Goal: Check status: Check status

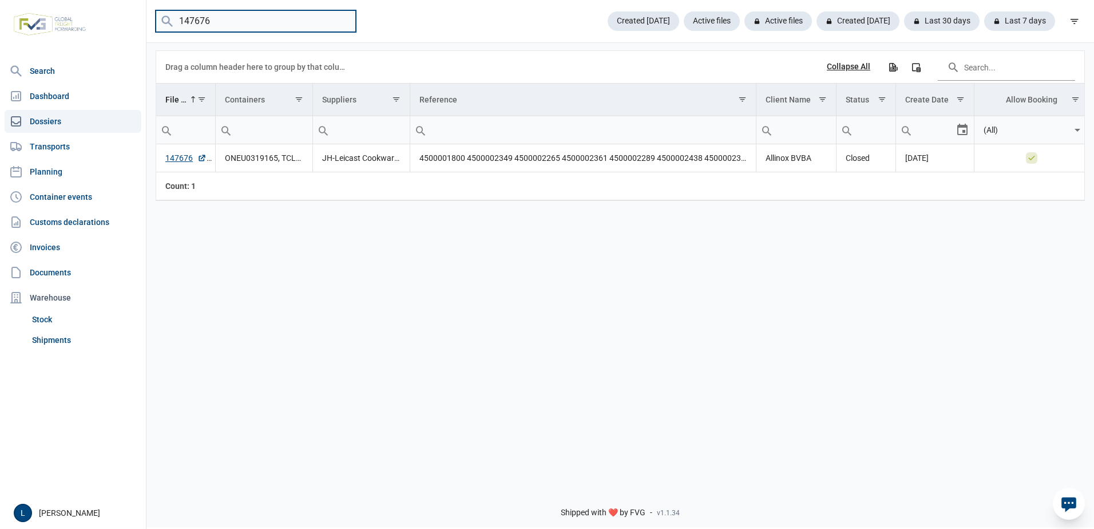
drag, startPoint x: 197, startPoint y: 22, endPoint x: 116, endPoint y: 18, distance: 81.4
click at [137, 18] on div "Search Dashboard Dossiers Transports Planning Container events Customs declarat…" at bounding box center [547, 262] width 1094 height 529
paste input "265"
type input "147265"
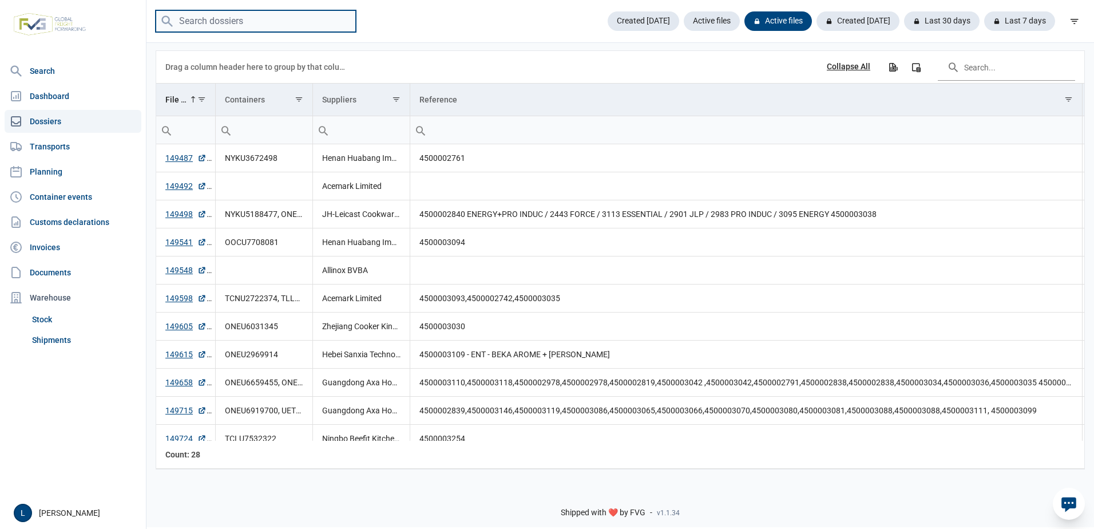
click at [230, 21] on input "search" at bounding box center [256, 21] width 200 height 22
paste input "147265"
type input "147265"
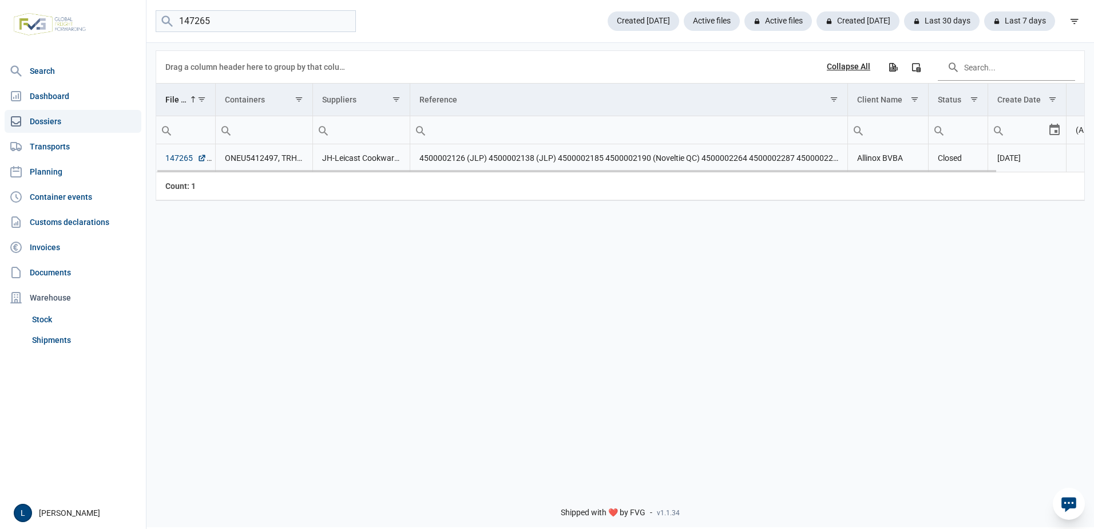
click at [180, 156] on link "147265" at bounding box center [185, 157] width 41 height 11
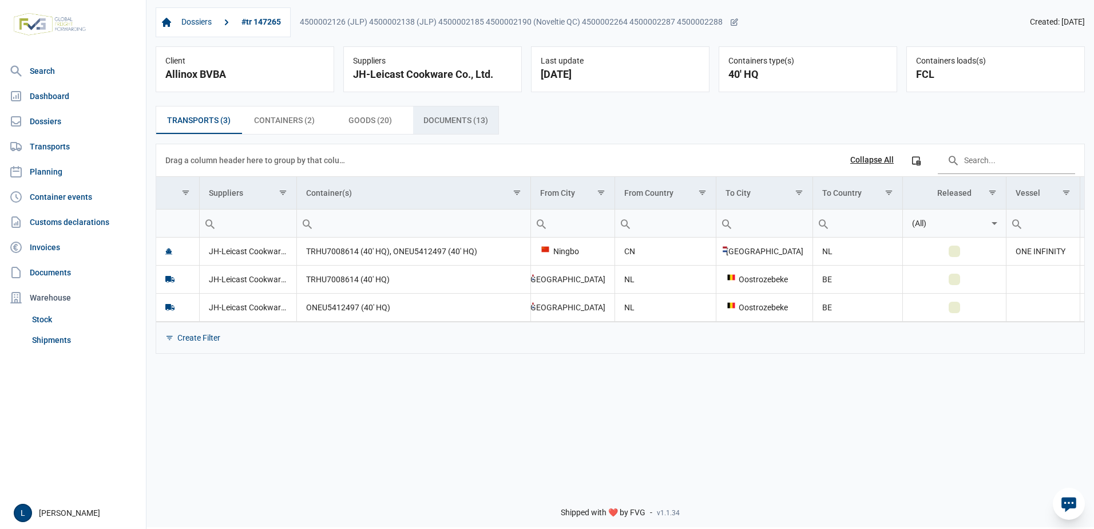
click at [475, 116] on span "Documents (13) Documents (13)" at bounding box center [455, 120] width 65 height 14
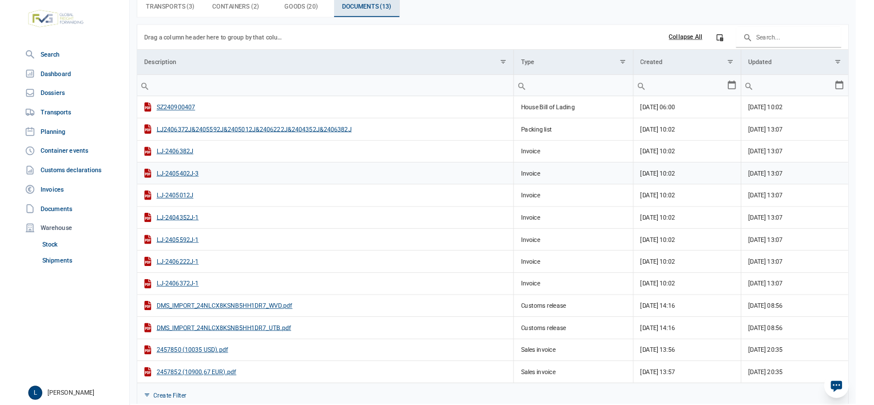
scroll to position [114, 0]
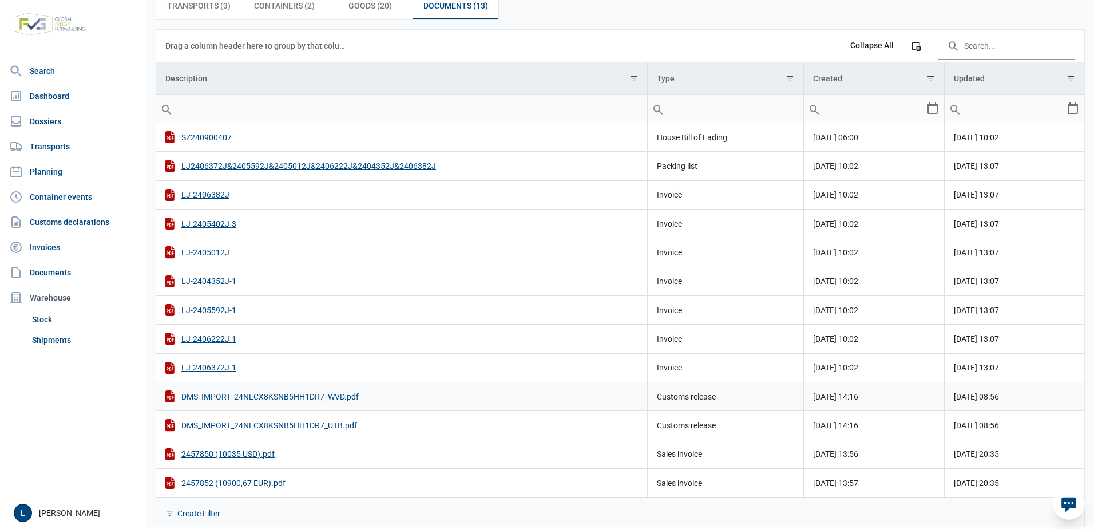
click at [320, 395] on div "DMS_IMPORT_24NLCX8KSNB5HH1DR7_WVD.pdf" at bounding box center [401, 396] width 472 height 12
click at [335, 423] on div "DMS_IMPORT_24NLCX8KSNB5HH1DR7_UTB.pdf" at bounding box center [401, 425] width 472 height 12
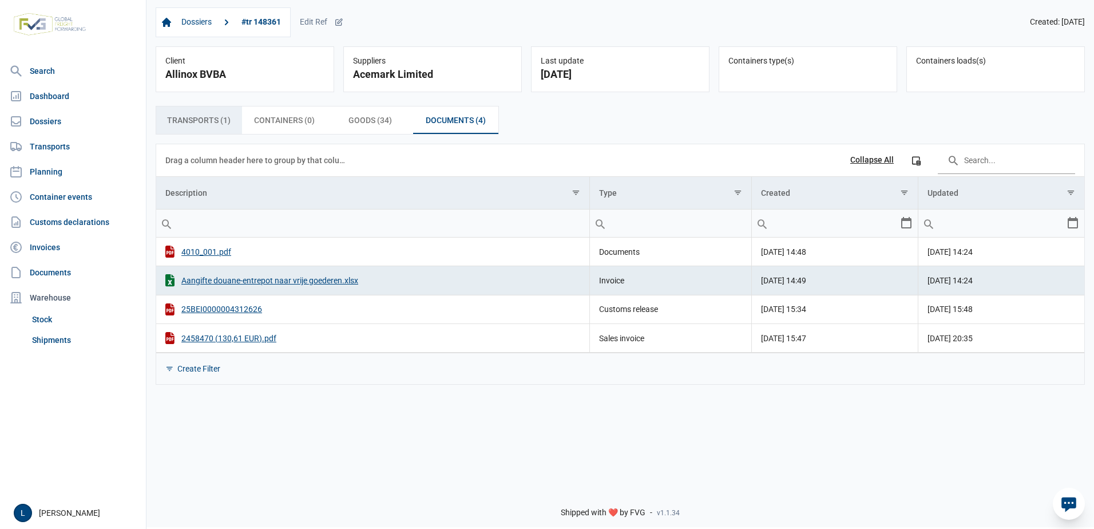
click at [189, 116] on span "Transports (1) Transports (1)" at bounding box center [198, 120] width 63 height 14
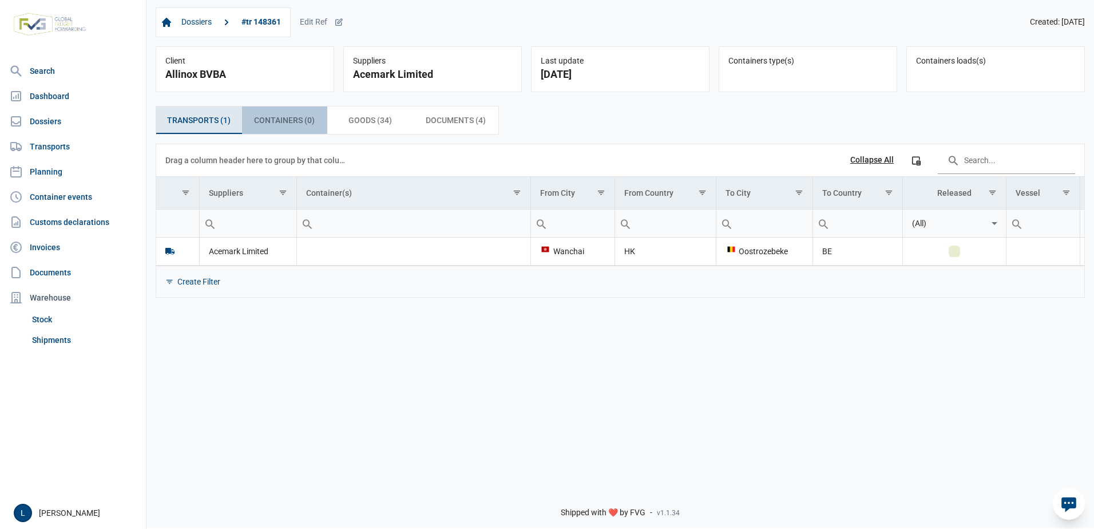
click at [268, 114] on div "Containers (0) Containers (0)" at bounding box center [285, 119] width 86 height 27
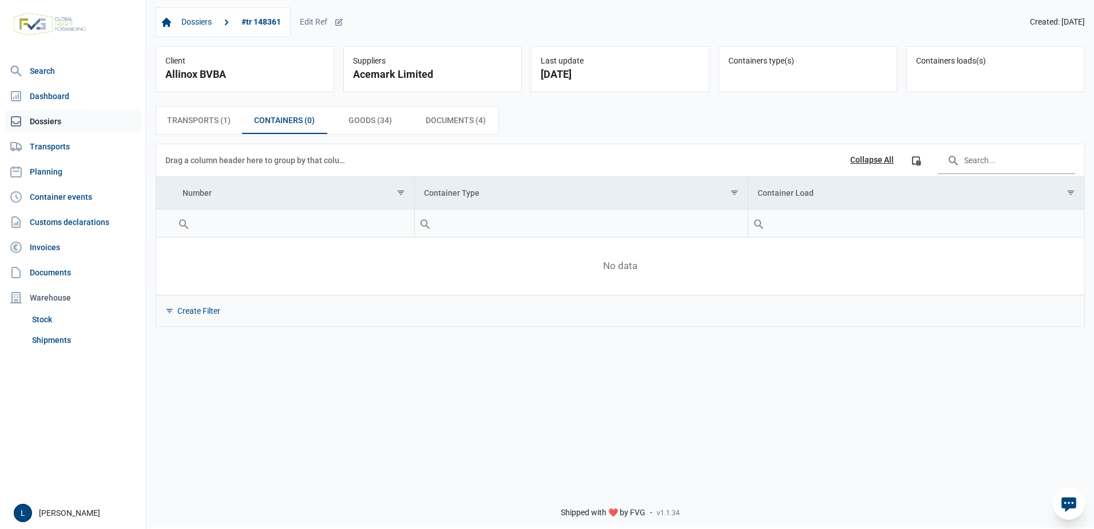
click at [53, 124] on link "Dossiers" at bounding box center [73, 121] width 137 height 23
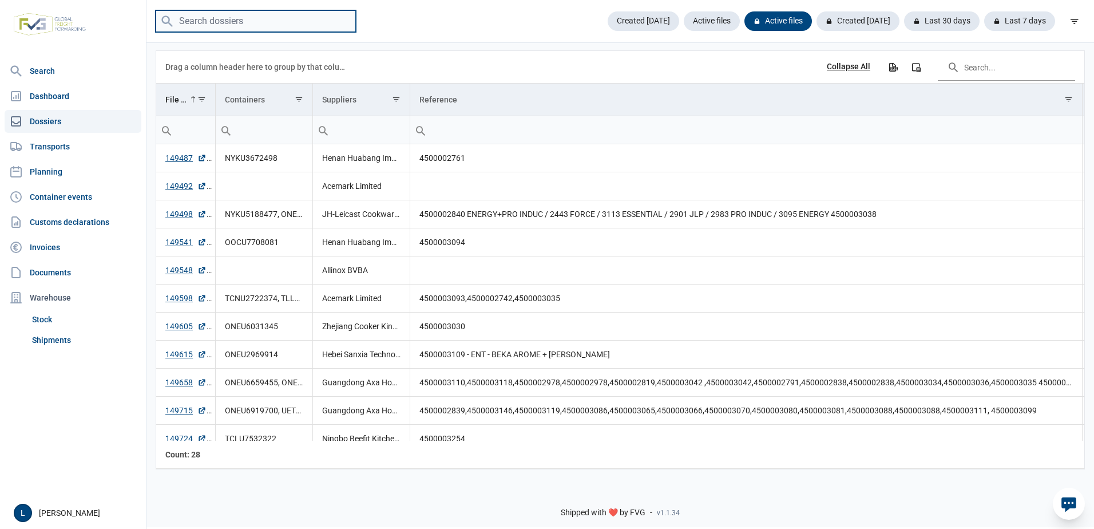
click at [246, 22] on input "search" at bounding box center [256, 21] width 200 height 22
paste input "24NLCA8KJG0XWVBDR3"
type input "24NLCA8KJG0XWVBDR3"
click at [104, 218] on link "Customs declarations" at bounding box center [73, 221] width 137 height 23
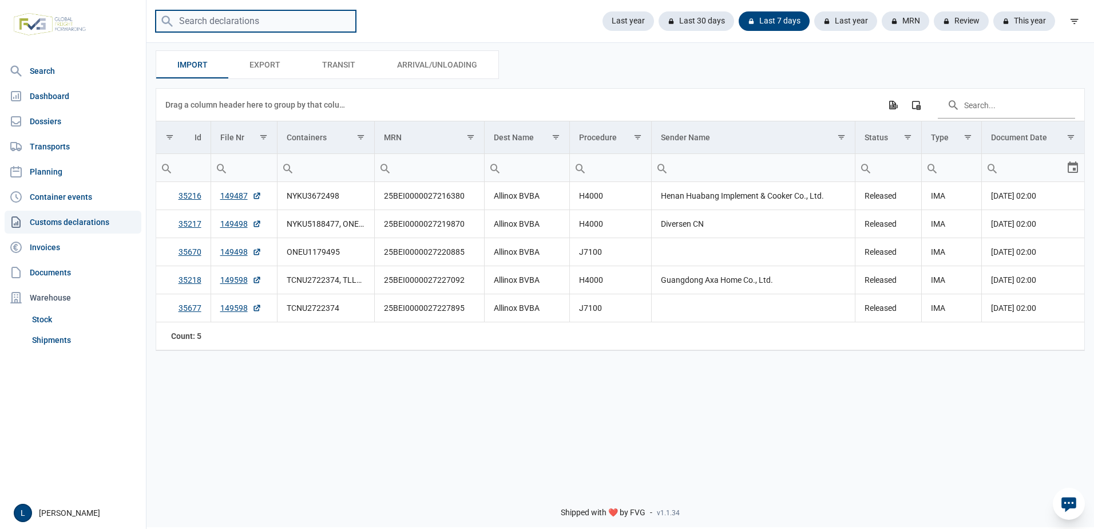
click at [229, 22] on input "search" at bounding box center [256, 21] width 200 height 22
paste input "24NLCA8KJG0XWVBDR3"
type input "24NLCA8KJG0XWVBDR3"
click at [226, 17] on input "search" at bounding box center [256, 21] width 200 height 22
paste input "24NLCA8KJG0XWVBDR3"
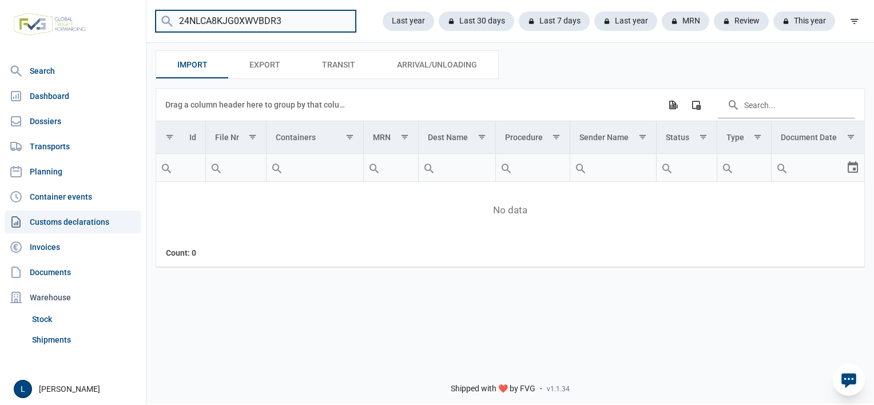
drag, startPoint x: 301, startPoint y: 21, endPoint x: -2, endPoint y: 1, distance: 304.4
click at [0, 1] on html "For evaluation purposes only. Redistribution prohibited. Please register an exi…" at bounding box center [437, 202] width 874 height 405
paste input "X8KSNB5HH1DR7"
type input "24NLCX8KSNB5HH1DR7"
click at [67, 276] on link "Documents" at bounding box center [73, 272] width 137 height 23
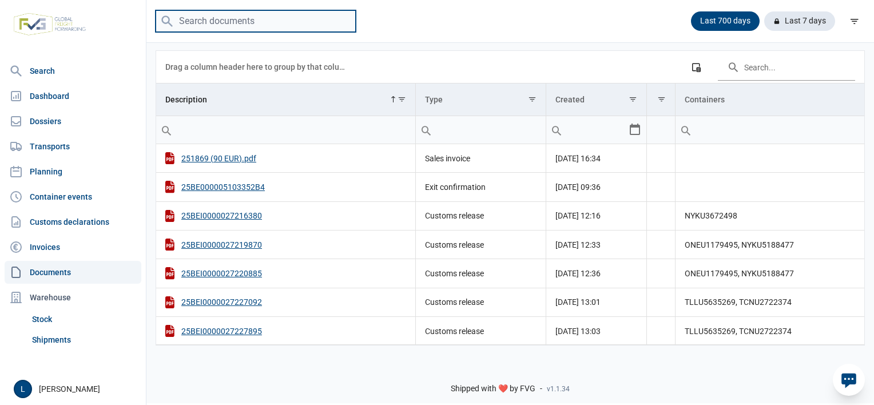
click at [257, 27] on input "search" at bounding box center [256, 21] width 200 height 22
paste input "24NLCX8KSNB5HH1DR7"
type input "24NLCX8KSNB5HH1DR7"
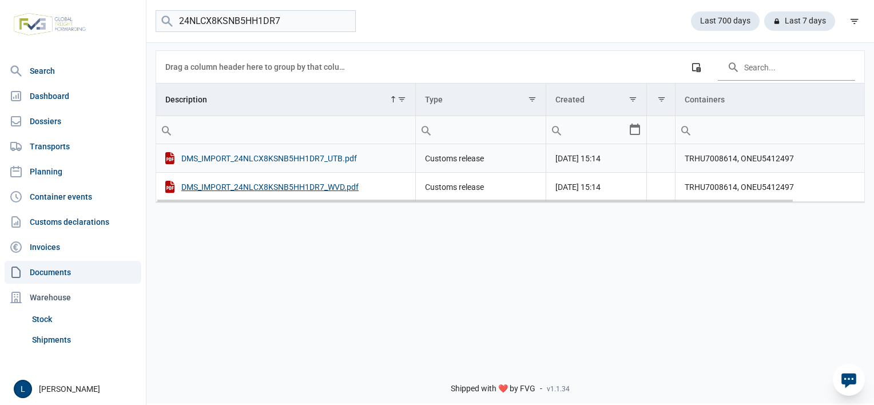
click at [302, 158] on div "DMS_IMPORT_24NLCX8KSNB5HH1DR7_UTB.pdf" at bounding box center [285, 158] width 241 height 12
